Goal: Use online tool/utility: Utilize a website feature to perform a specific function

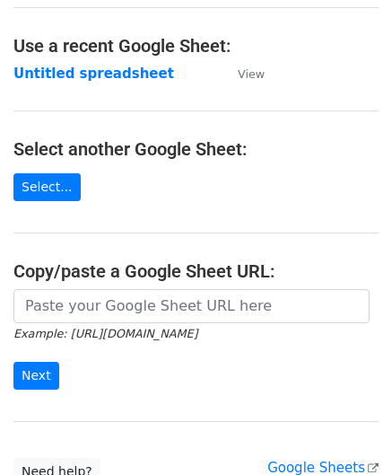
scroll to position [90, 0]
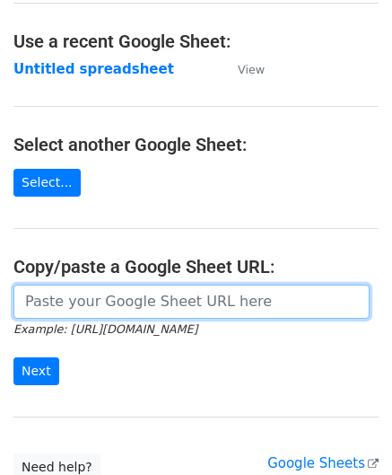
click at [77, 301] on input "url" at bounding box center [191, 302] width 356 height 34
paste input "[URL][DOMAIN_NAME]"
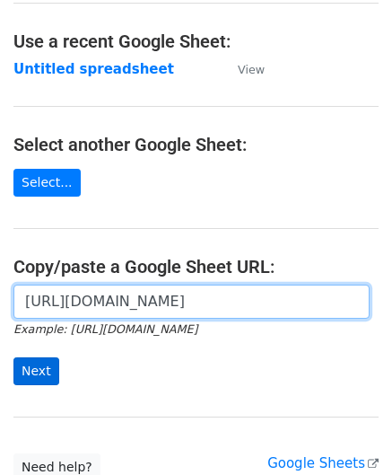
type input "[URL][DOMAIN_NAME]"
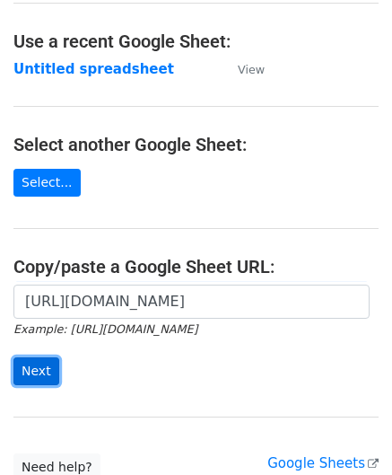
click at [40, 364] on input "Next" at bounding box center [36, 371] width 46 height 28
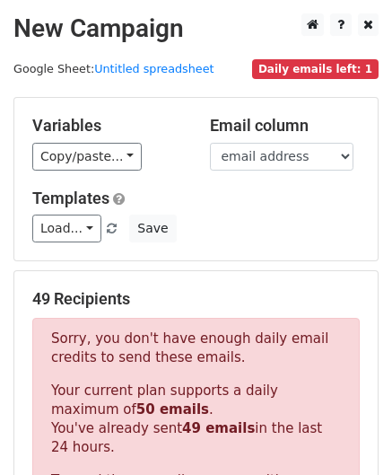
scroll to position [606, 0]
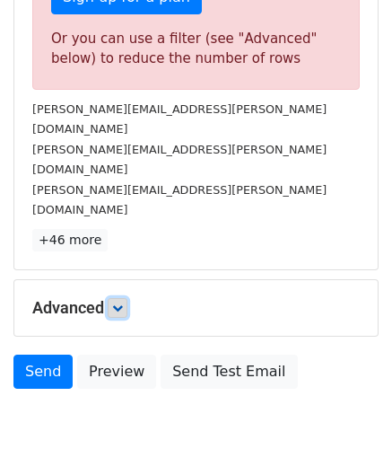
click at [127, 298] on link at bounding box center [118, 308] width 20 height 20
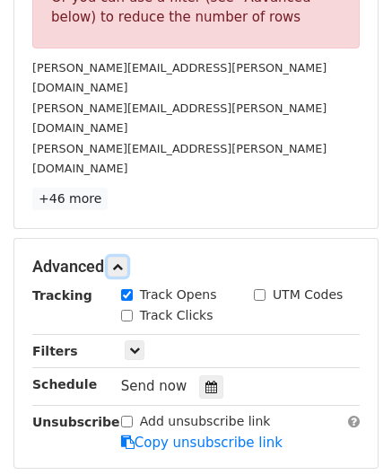
scroll to position [696, 0]
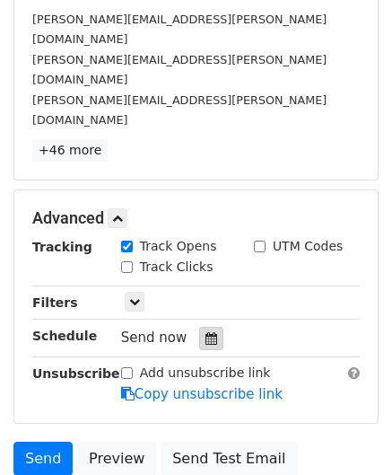
click at [206, 332] on icon at bounding box center [212, 338] width 12 height 13
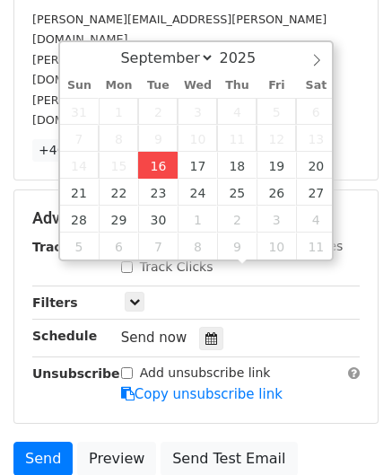
type input "[DATE] 12:00"
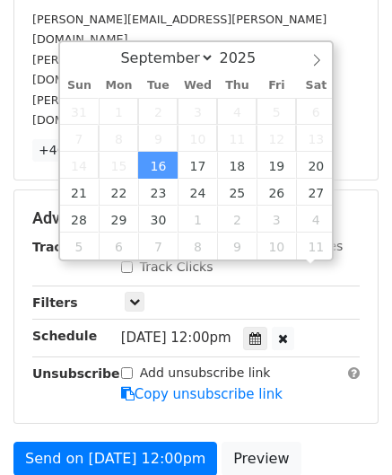
scroll to position [0, 0]
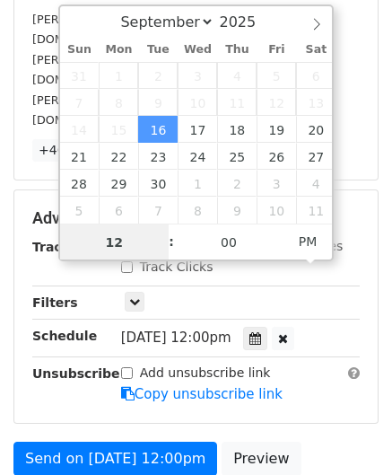
paste input "Hour"
type input "1"
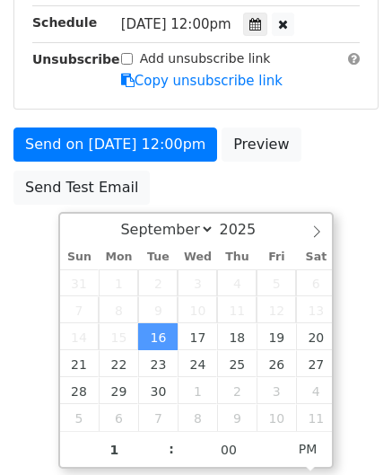
type input "[DATE] 13:00"
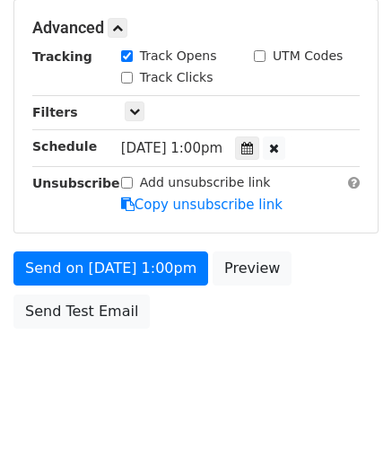
scroll to position [823, 0]
